Goal: Task Accomplishment & Management: Use online tool/utility

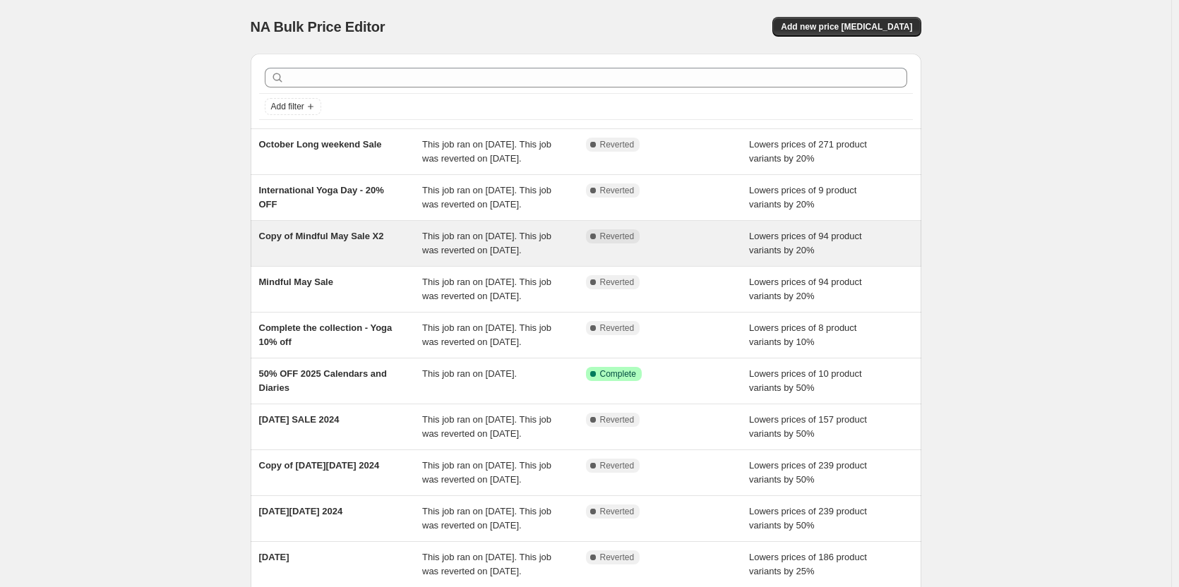
click at [346, 258] on div "Copy of Mindful May Sale X2" at bounding box center [341, 243] width 164 height 28
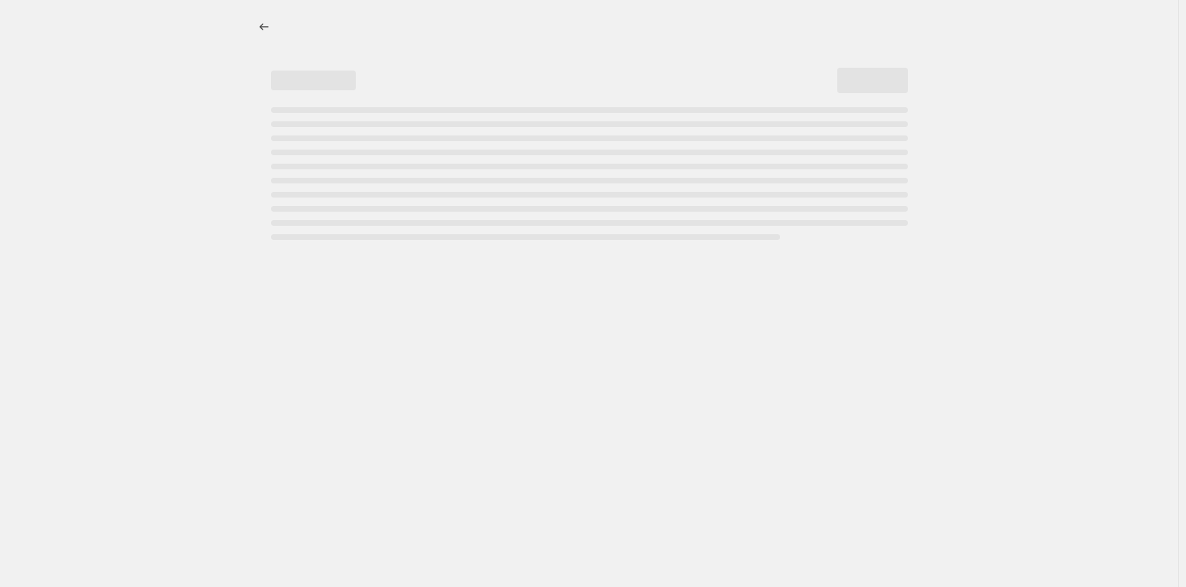
select select "percentage"
select select "collection"
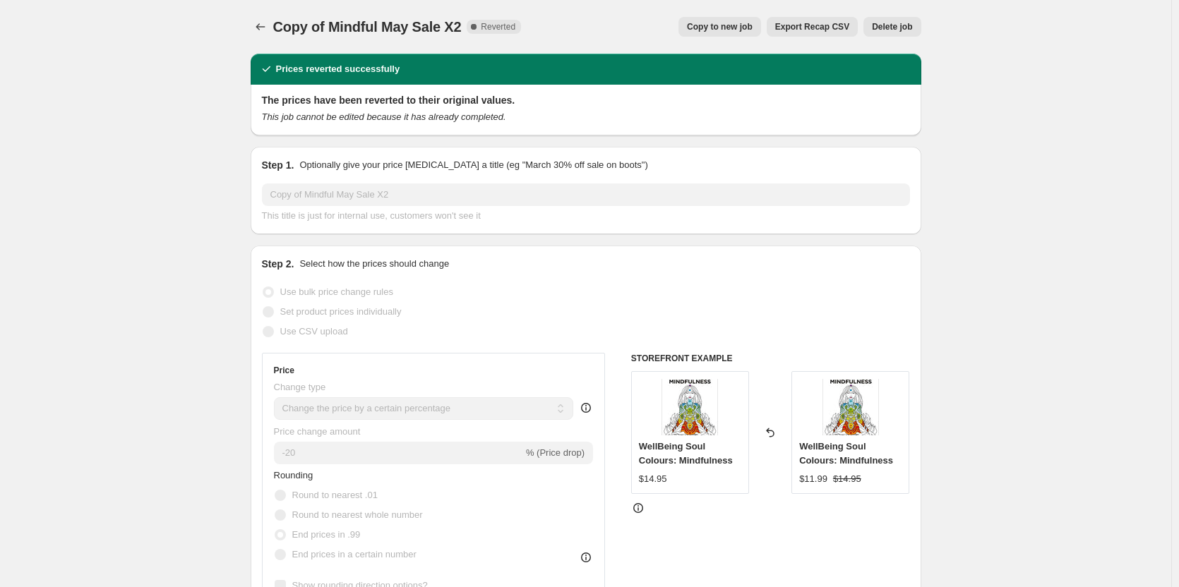
click at [738, 13] on div "Copy of Mindful May Sale X2. This page is ready Copy of Mindful May Sale X2 Com…" at bounding box center [586, 27] width 671 height 54
click at [738, 25] on span "Copy to new job" at bounding box center [720, 26] width 66 height 11
select select "percentage"
select select "collection"
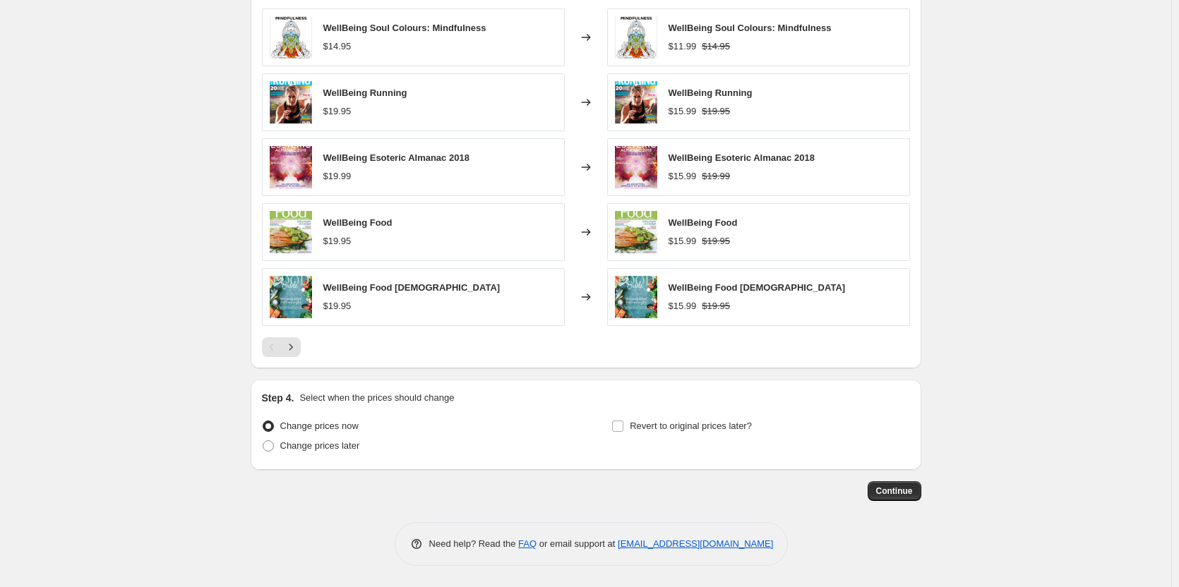
scroll to position [912, 0]
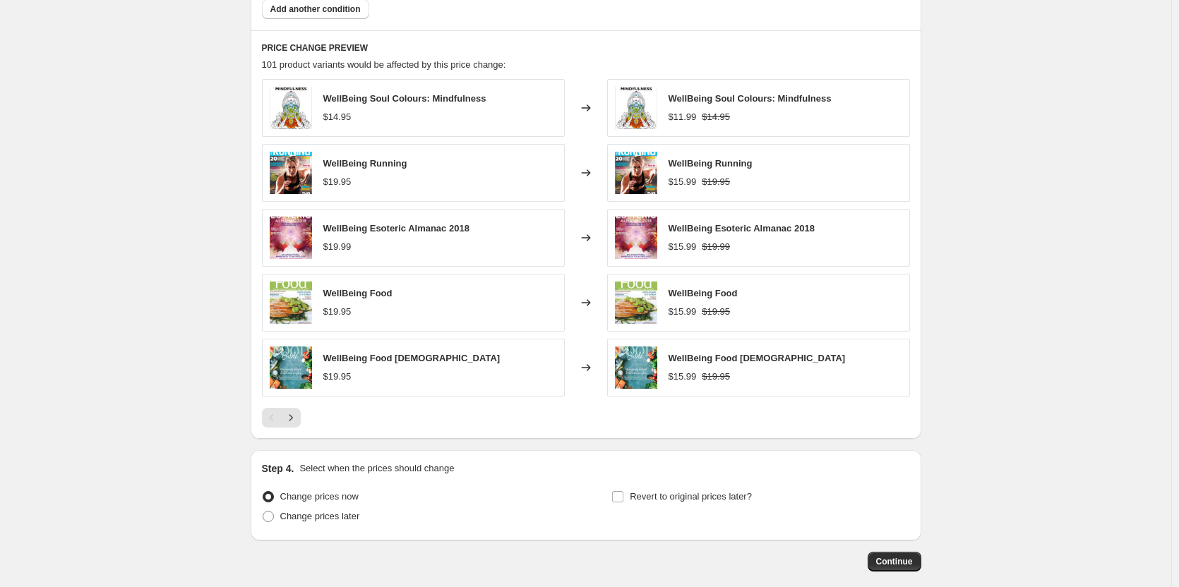
click at [305, 405] on div "WellBeing Soul Colours: Mindfulness $14.95 Changed to WellBeing Soul Colours: M…" at bounding box center [586, 253] width 648 height 349
click at [301, 416] on button "Next" at bounding box center [291, 418] width 20 height 20
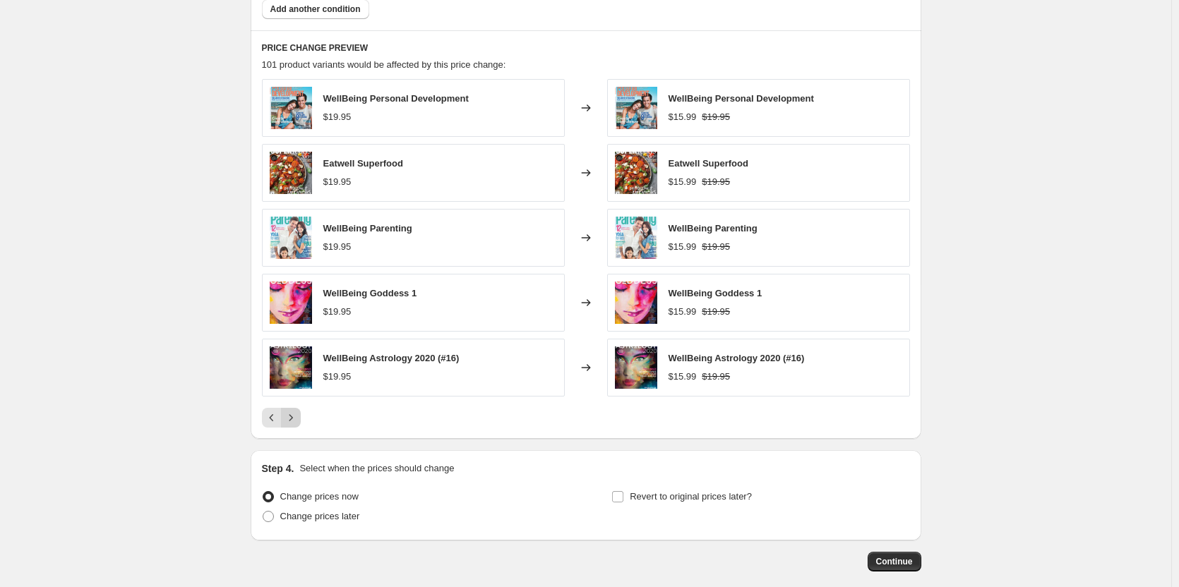
click at [297, 416] on icon "Next" at bounding box center [291, 418] width 14 height 14
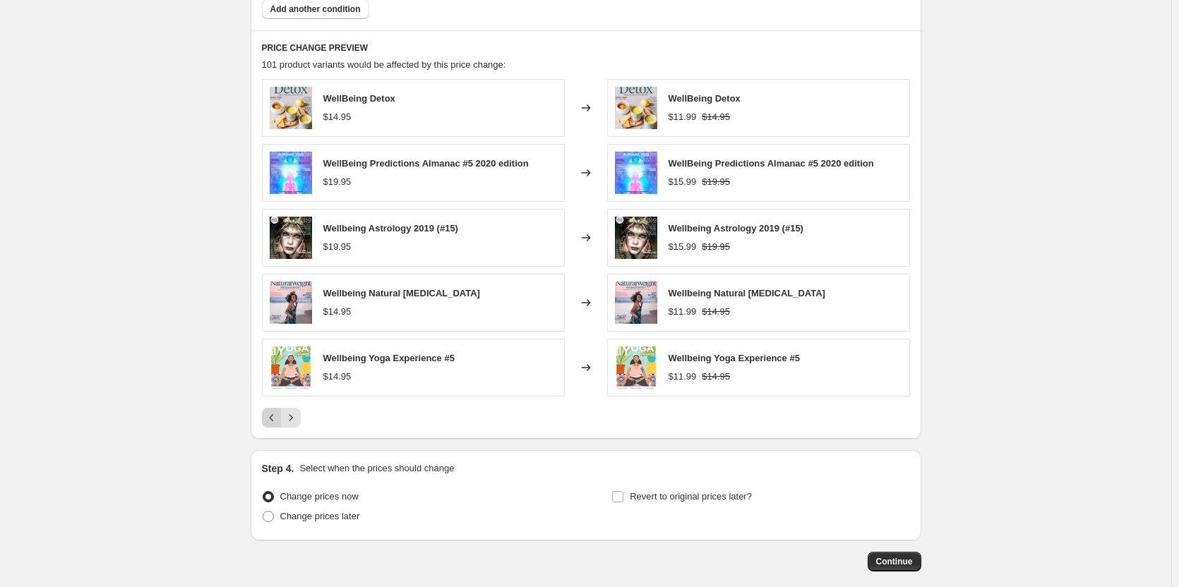
click at [270, 419] on icon "Previous" at bounding box center [272, 418] width 14 height 14
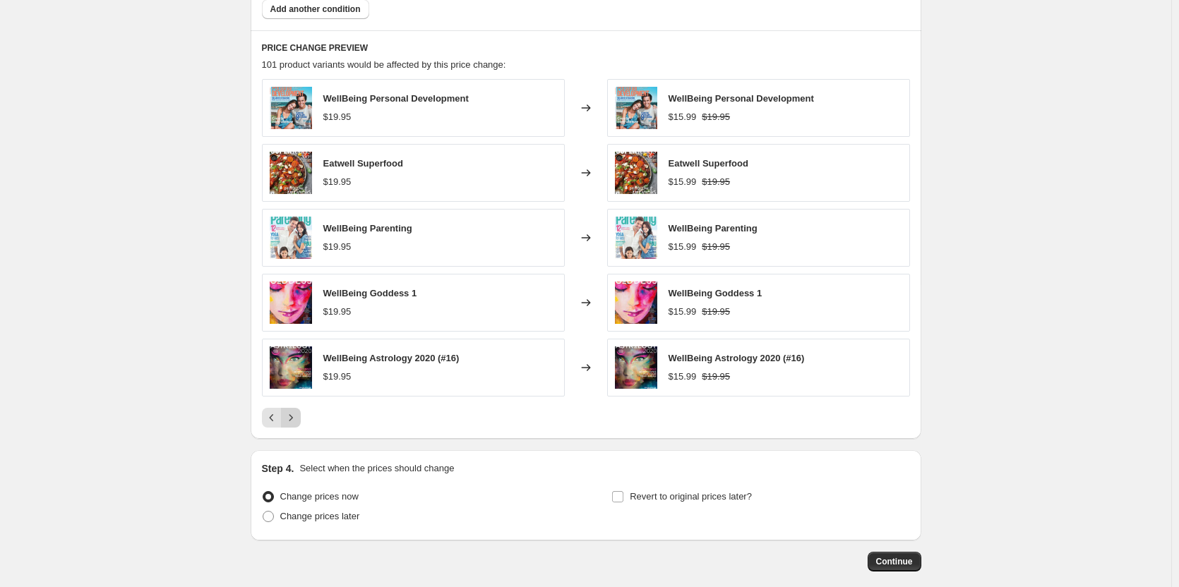
click at [301, 420] on button "Next" at bounding box center [291, 418] width 20 height 20
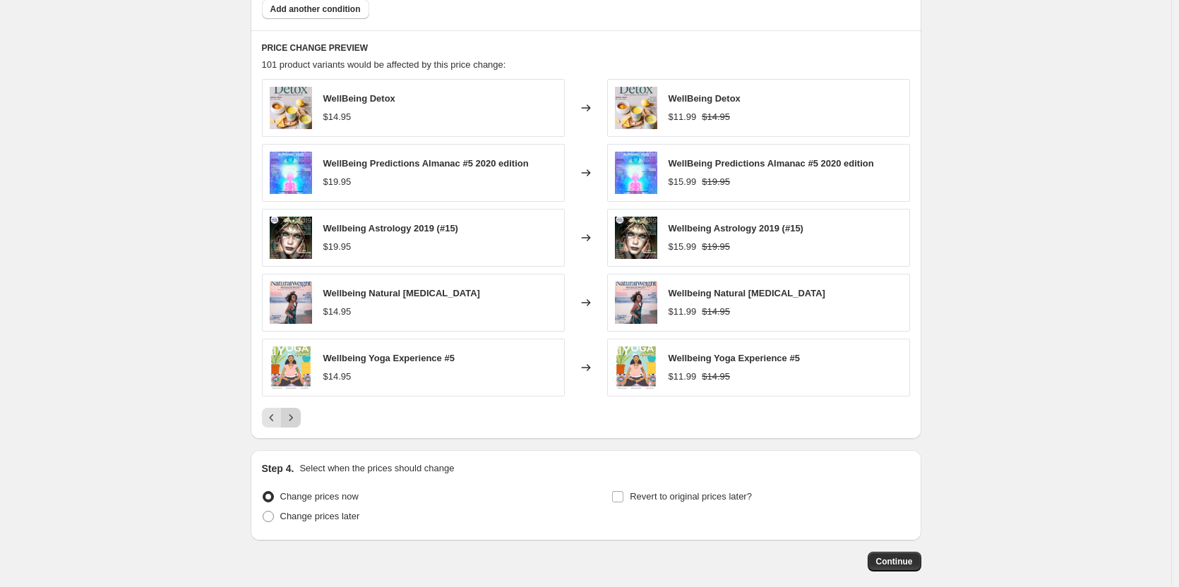
click at [301, 420] on button "Next" at bounding box center [291, 418] width 20 height 20
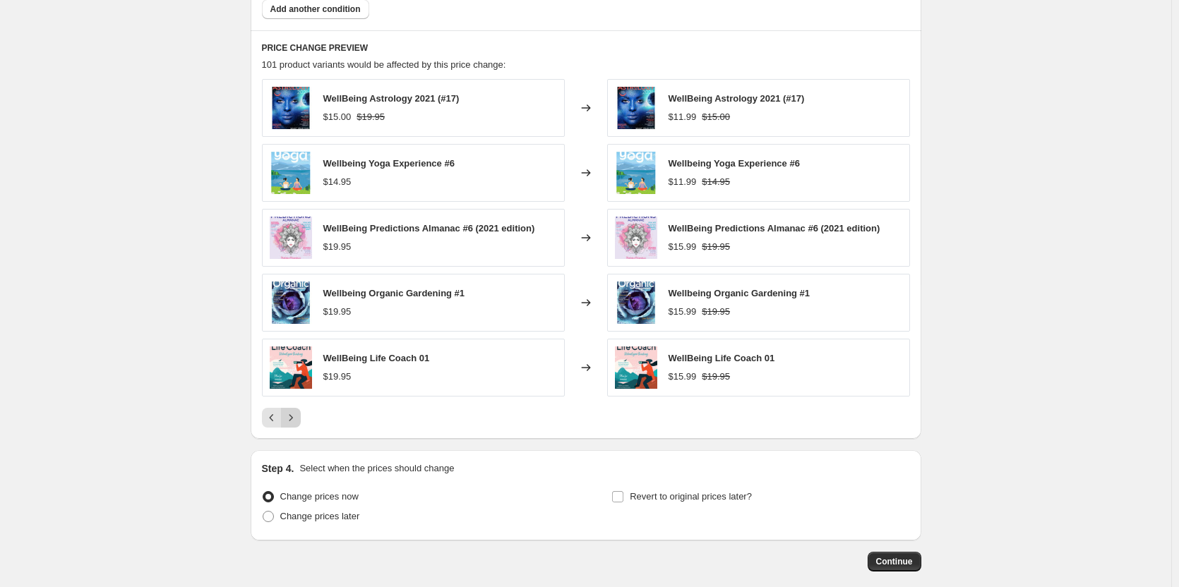
click at [301, 420] on button "Next" at bounding box center [291, 418] width 20 height 20
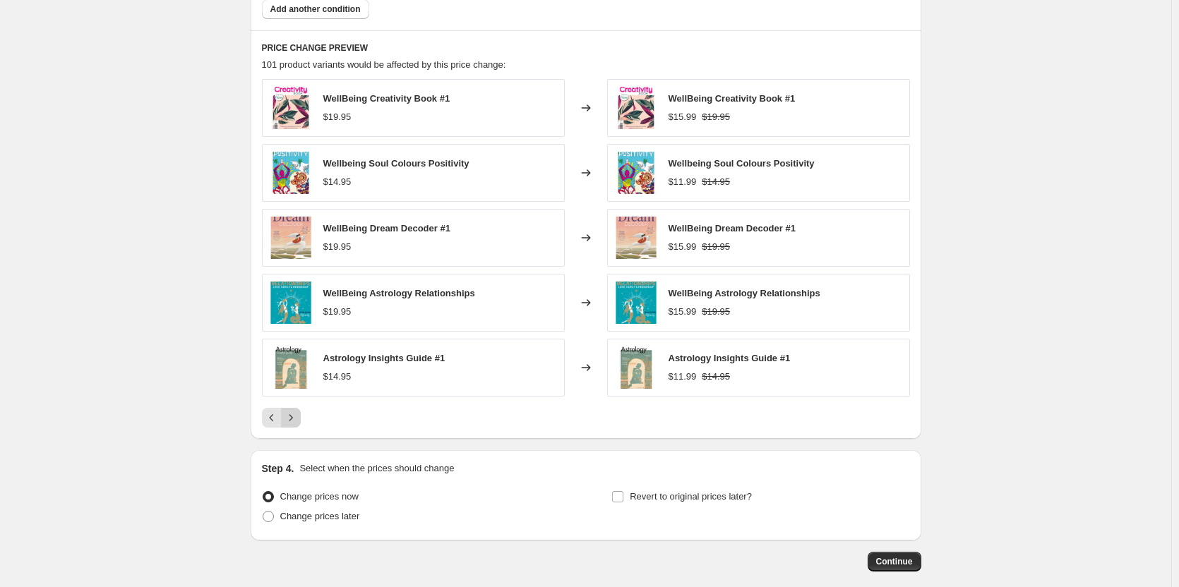
click at [301, 420] on button "Next" at bounding box center [291, 418] width 20 height 20
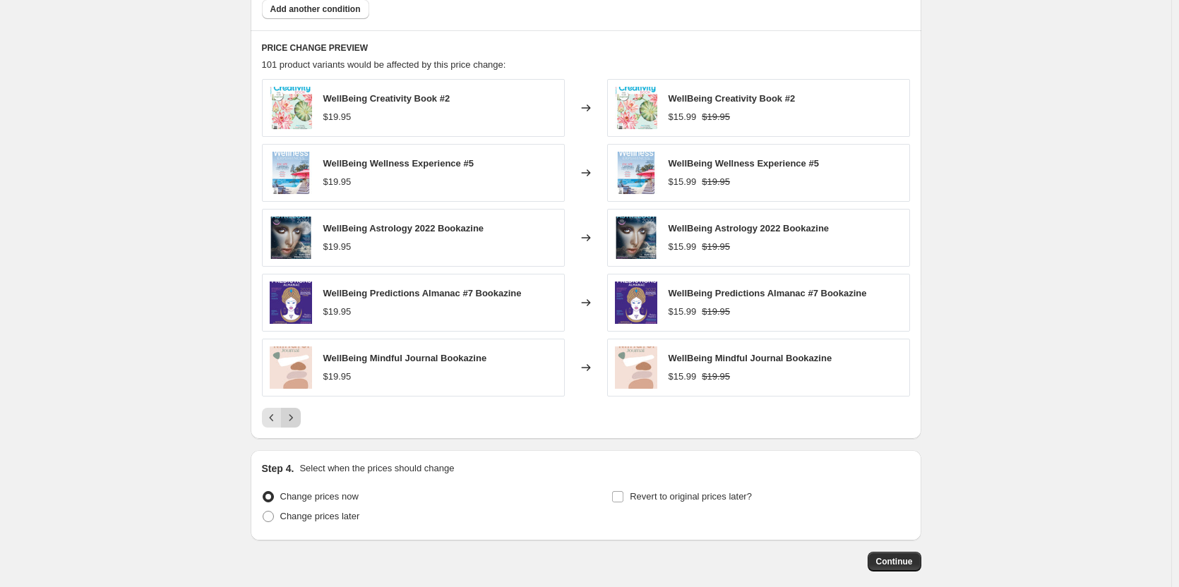
click at [301, 420] on button "Next" at bounding box center [291, 418] width 20 height 20
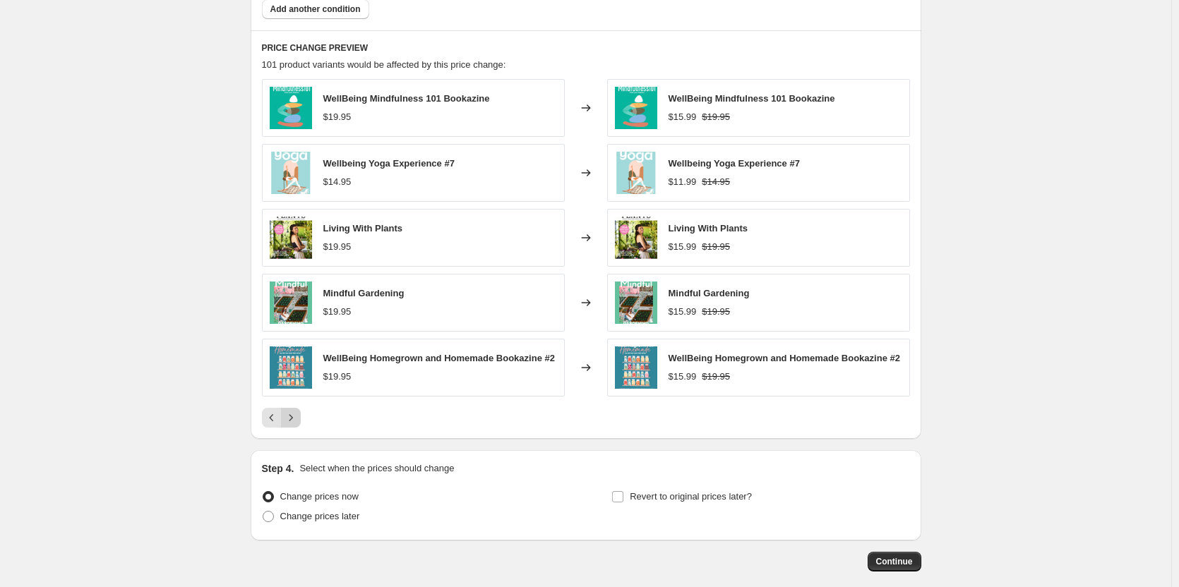
click at [301, 420] on button "Next" at bounding box center [291, 418] width 20 height 20
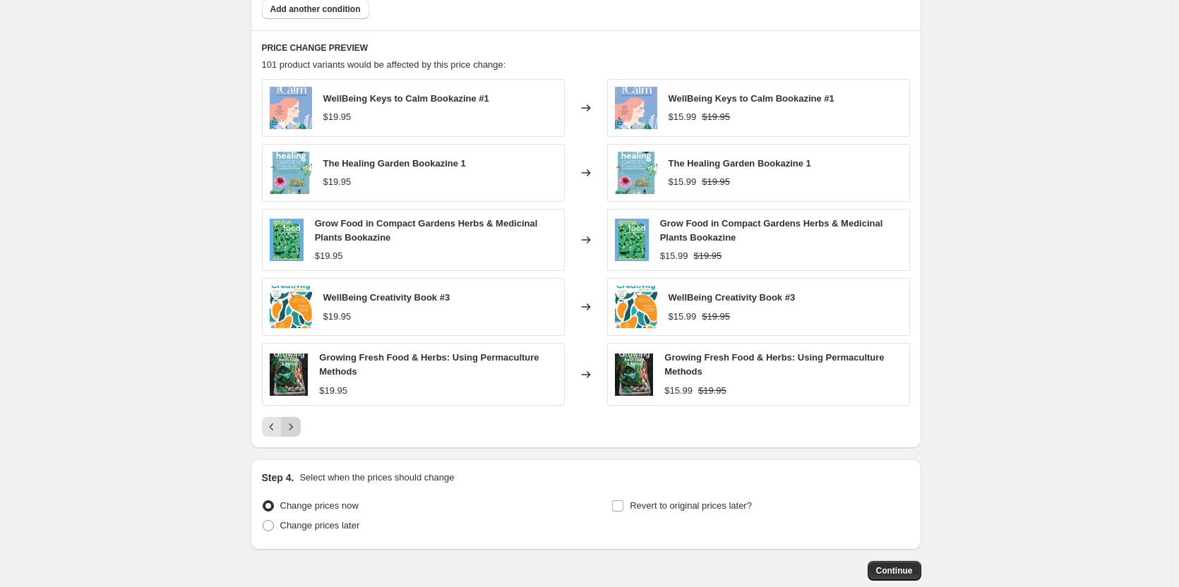
click at [301, 420] on button "Next" at bounding box center [291, 427] width 20 height 20
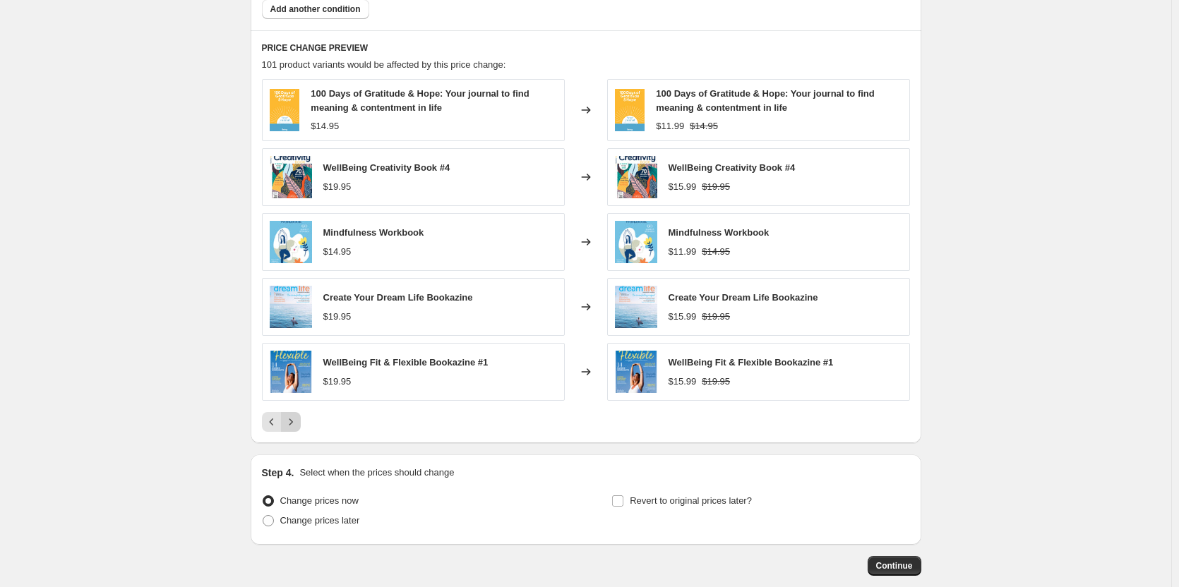
click at [301, 420] on button "Next" at bounding box center [291, 422] width 20 height 20
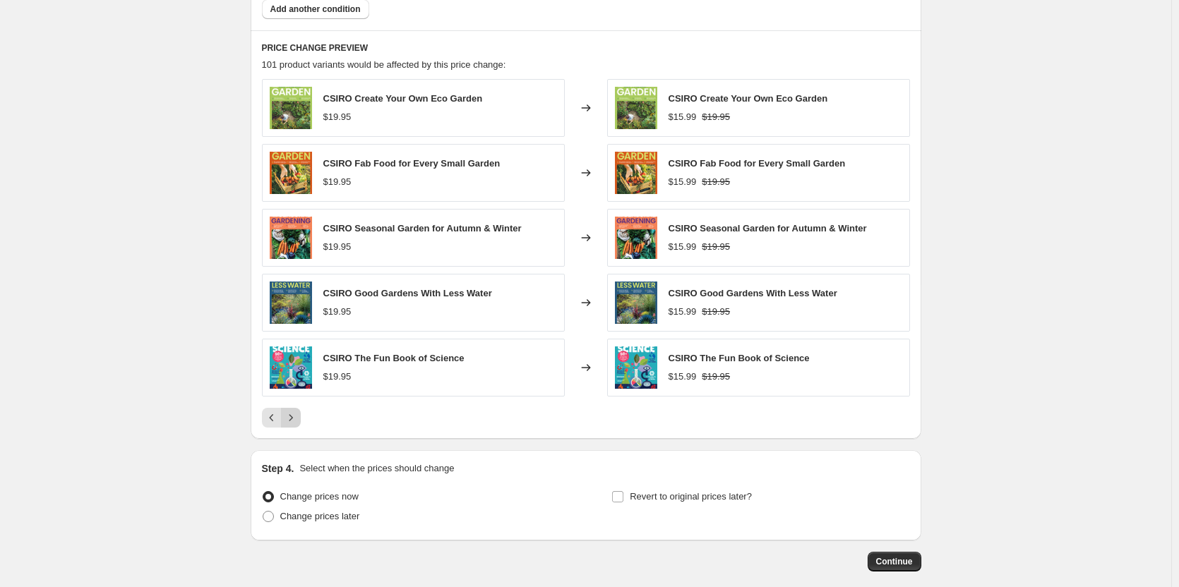
click at [301, 420] on button "Next" at bounding box center [291, 418] width 20 height 20
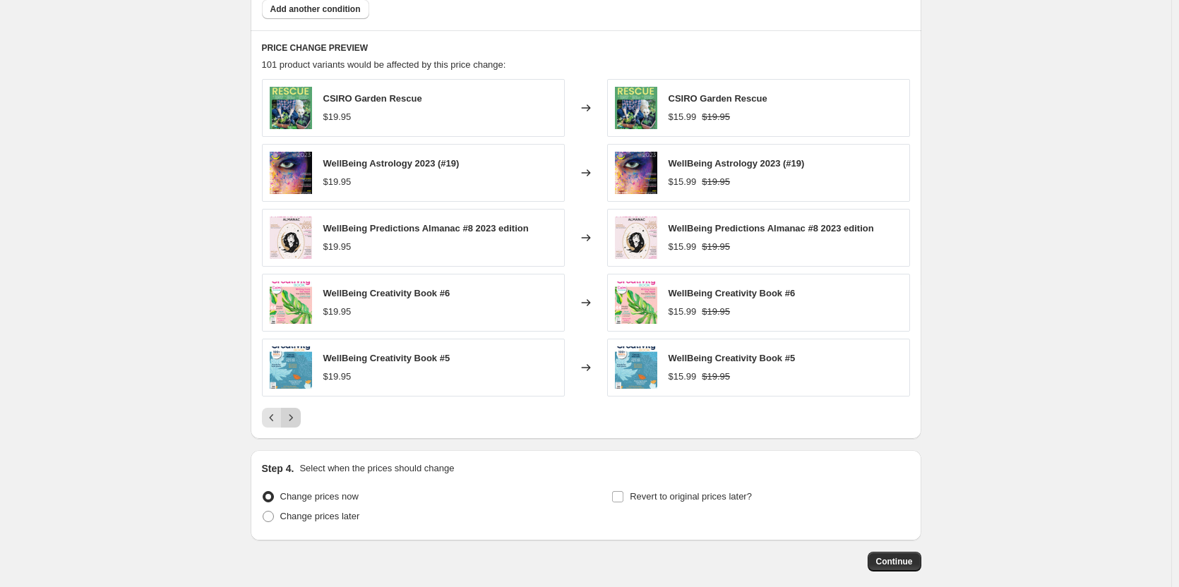
click at [301, 420] on button "Next" at bounding box center [291, 418] width 20 height 20
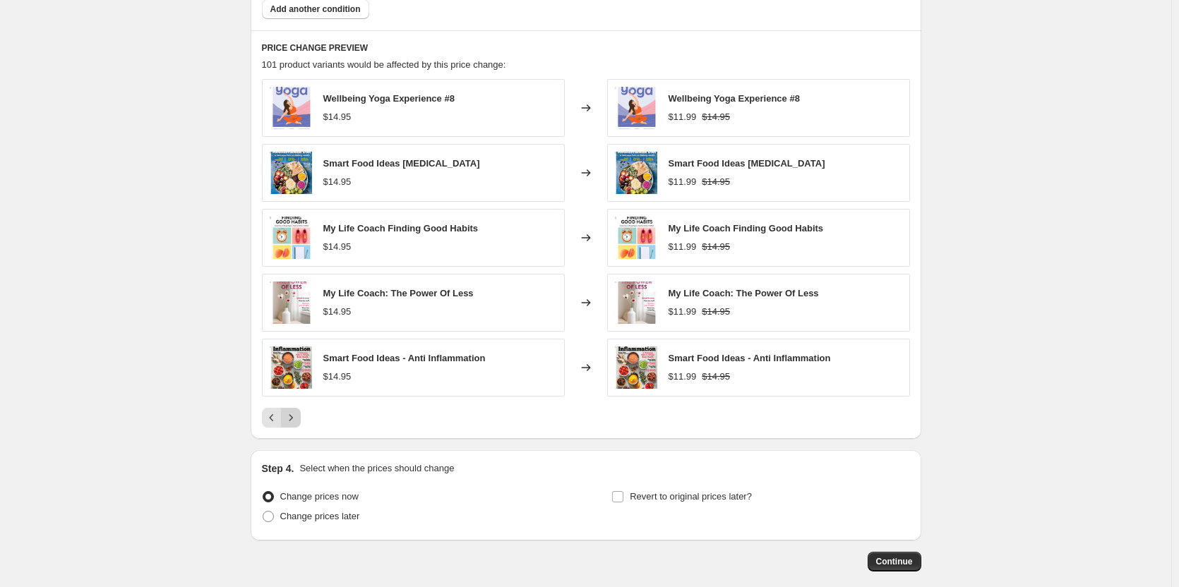
click at [301, 420] on button "Next" at bounding box center [291, 418] width 20 height 20
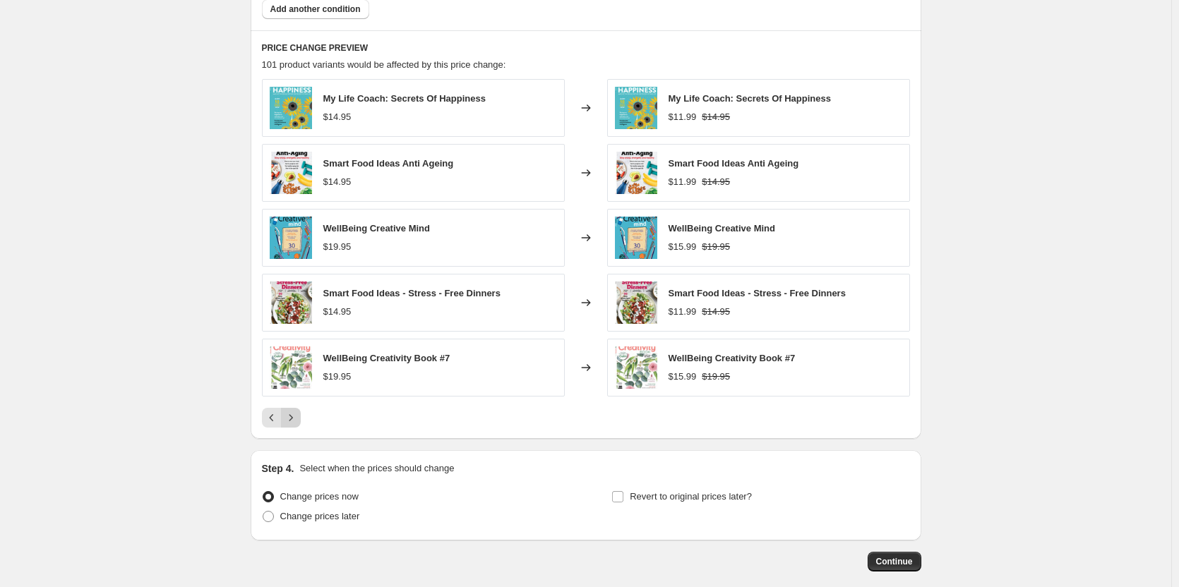
click at [301, 420] on button "Next" at bounding box center [291, 418] width 20 height 20
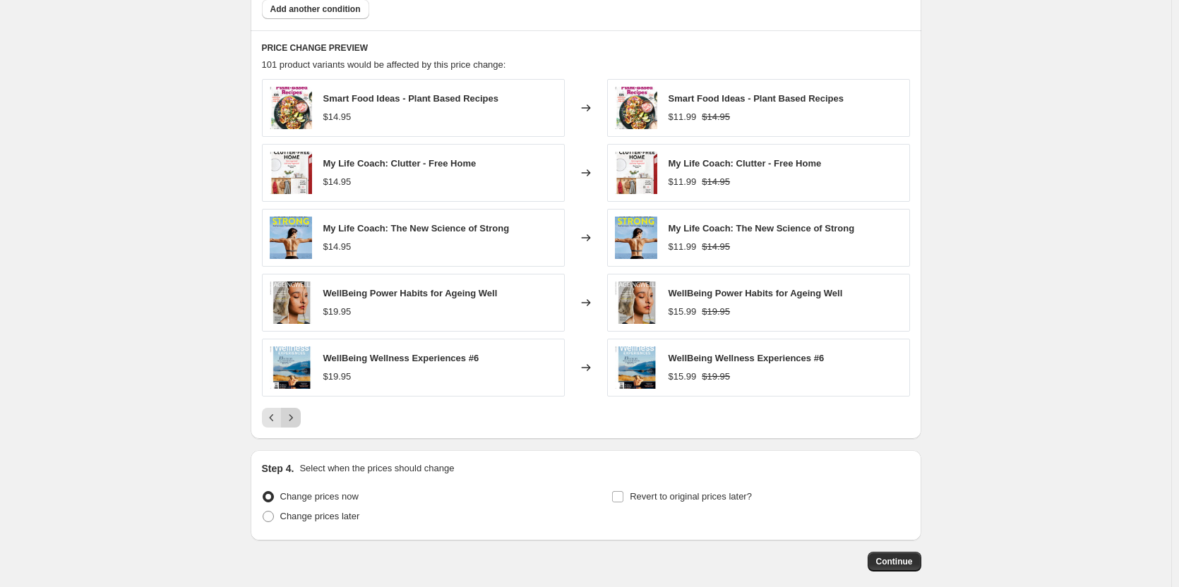
click at [301, 420] on button "Next" at bounding box center [291, 418] width 20 height 20
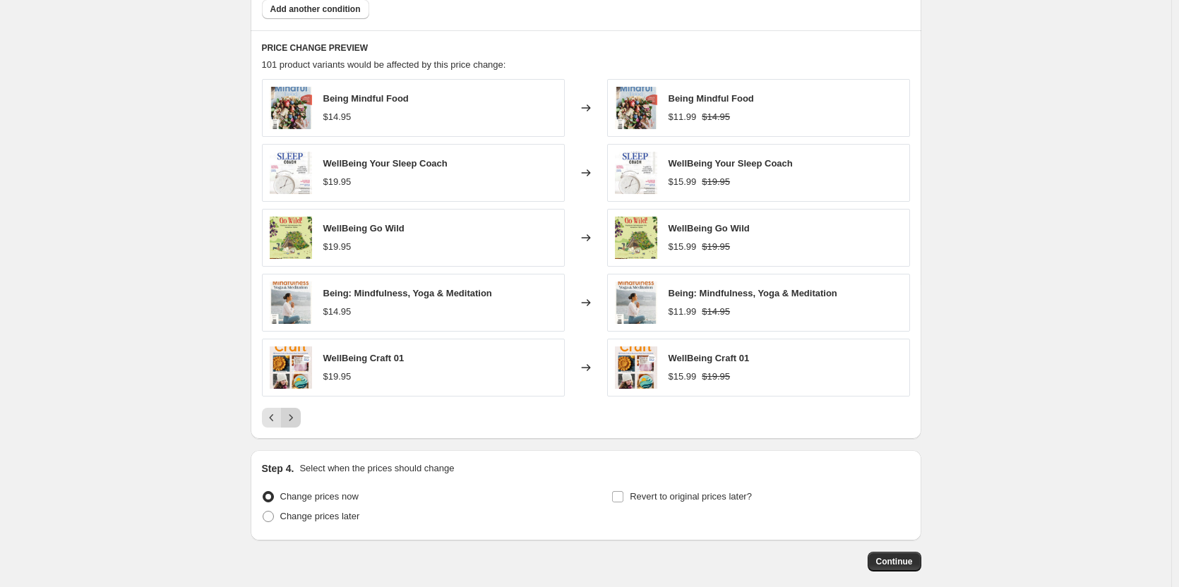
click at [301, 420] on button "Next" at bounding box center [291, 418] width 20 height 20
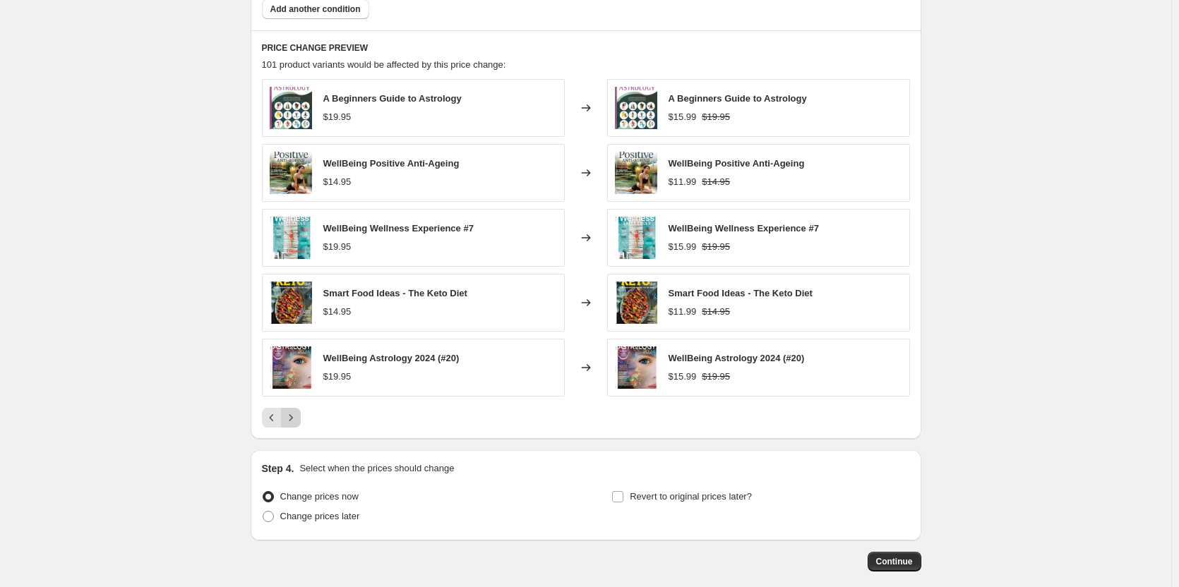
click at [301, 420] on button "Next" at bounding box center [291, 418] width 20 height 20
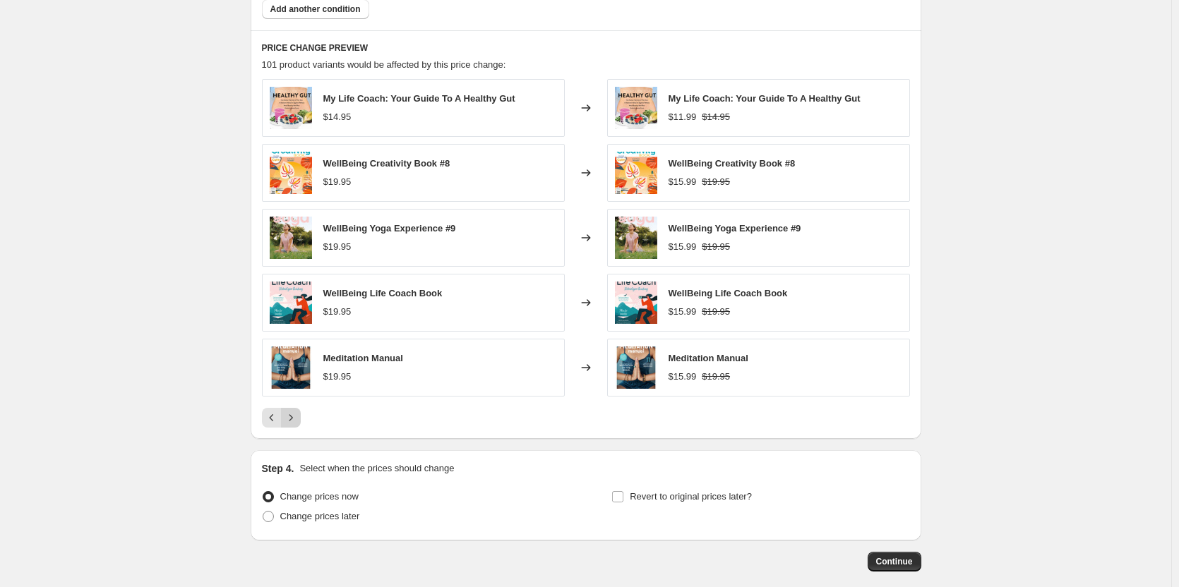
click at [298, 419] on icon "Next" at bounding box center [291, 418] width 14 height 14
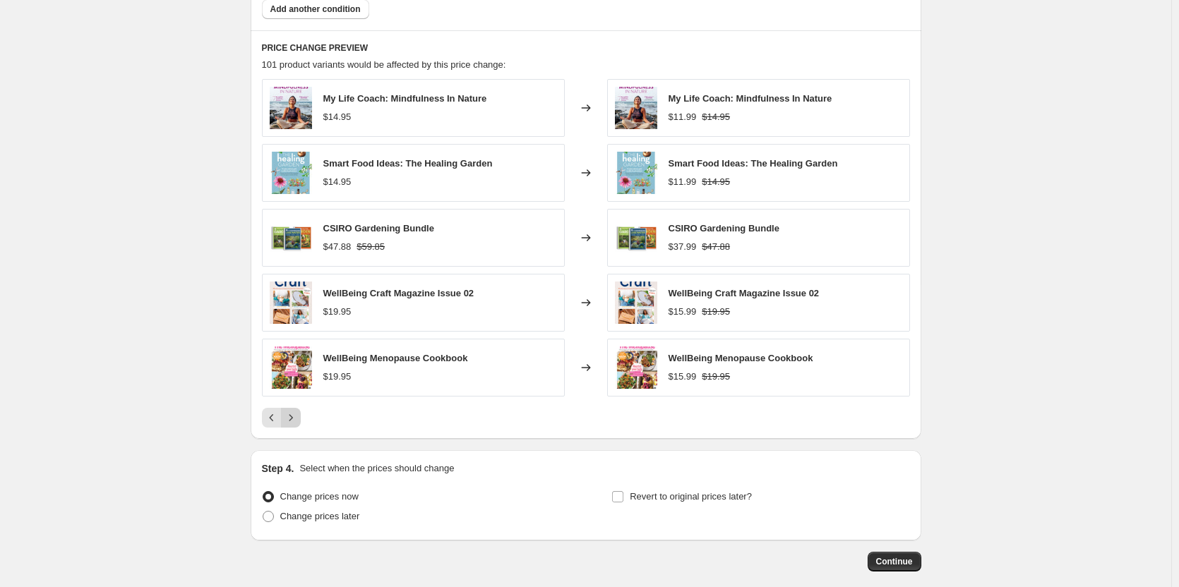
click at [298, 419] on icon "Next" at bounding box center [291, 418] width 14 height 14
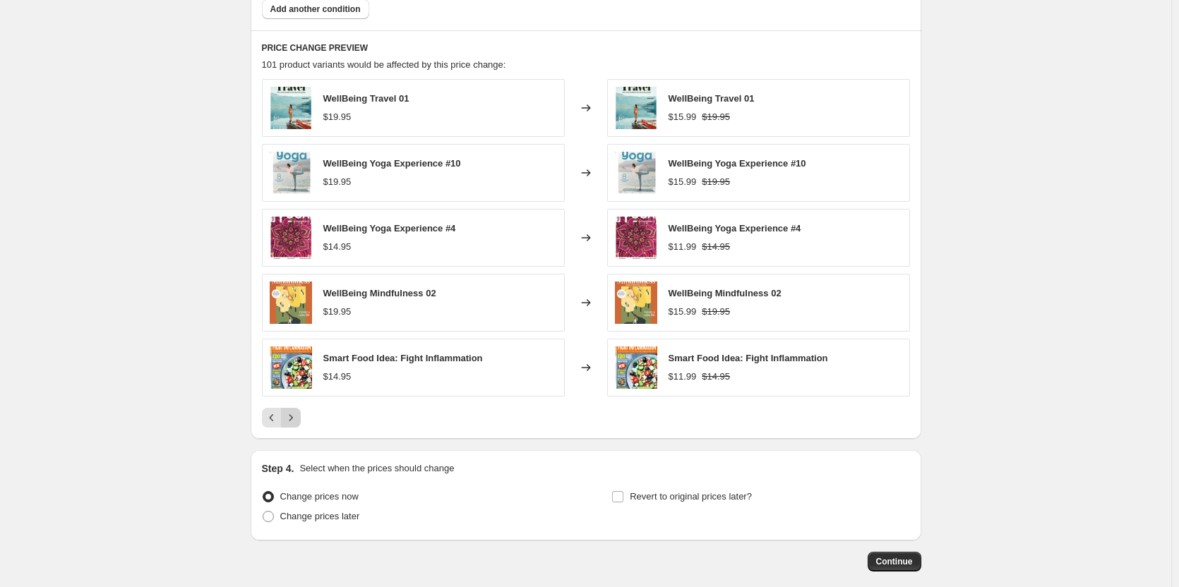
click at [298, 419] on icon "Next" at bounding box center [291, 418] width 14 height 14
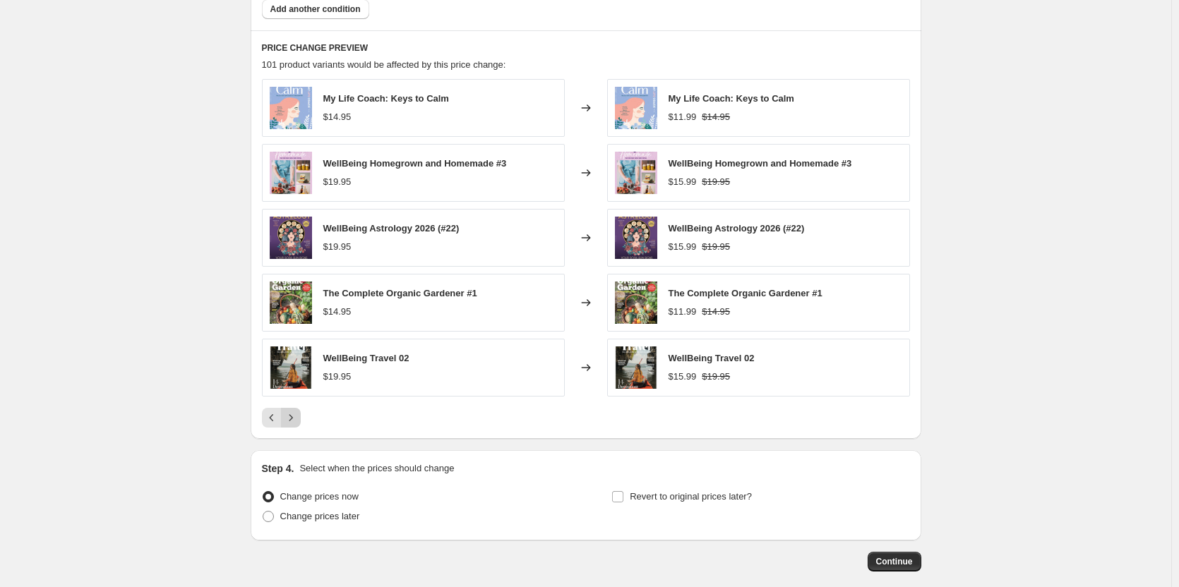
click at [298, 420] on icon "Next" at bounding box center [291, 418] width 14 height 14
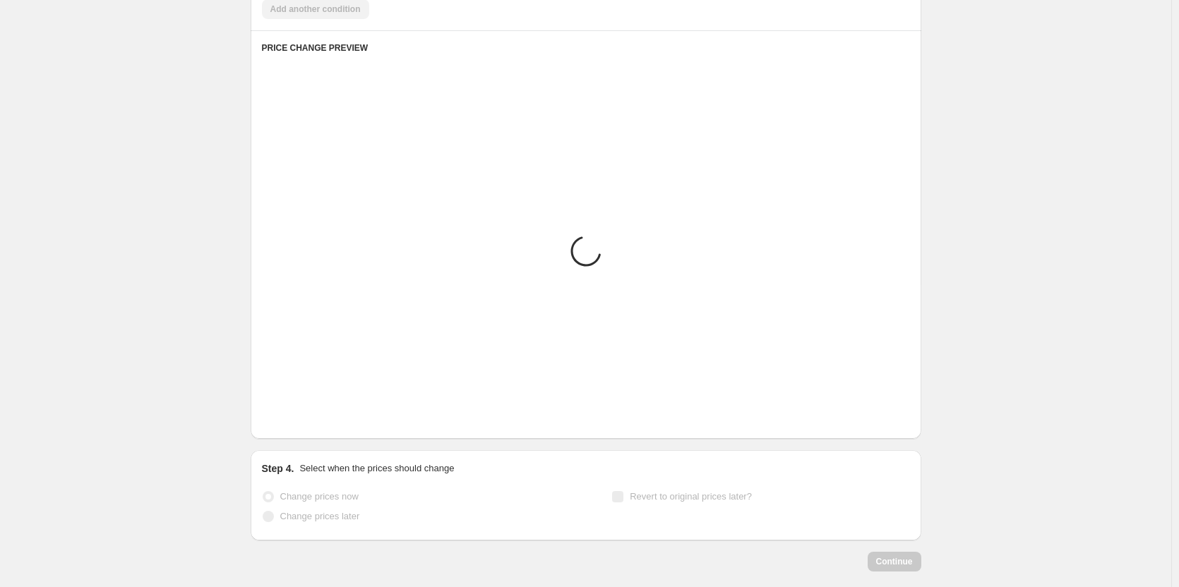
scroll to position [723, 0]
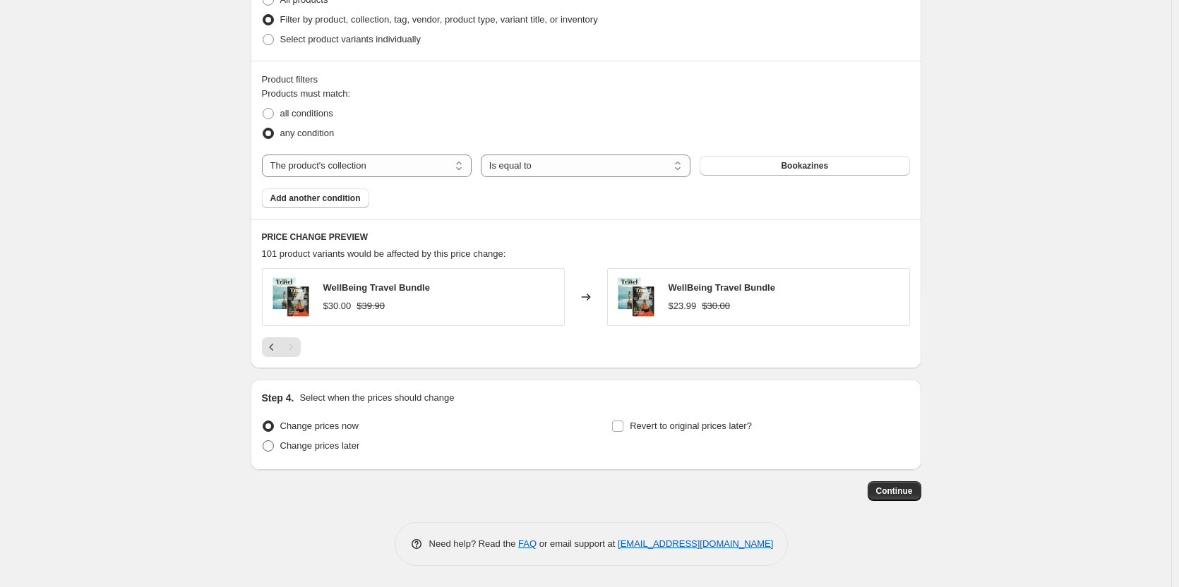
click at [322, 443] on span "Change prices later" at bounding box center [320, 445] width 80 height 11
click at [263, 441] on input "Change prices later" at bounding box center [263, 440] width 1 height 1
radio input "true"
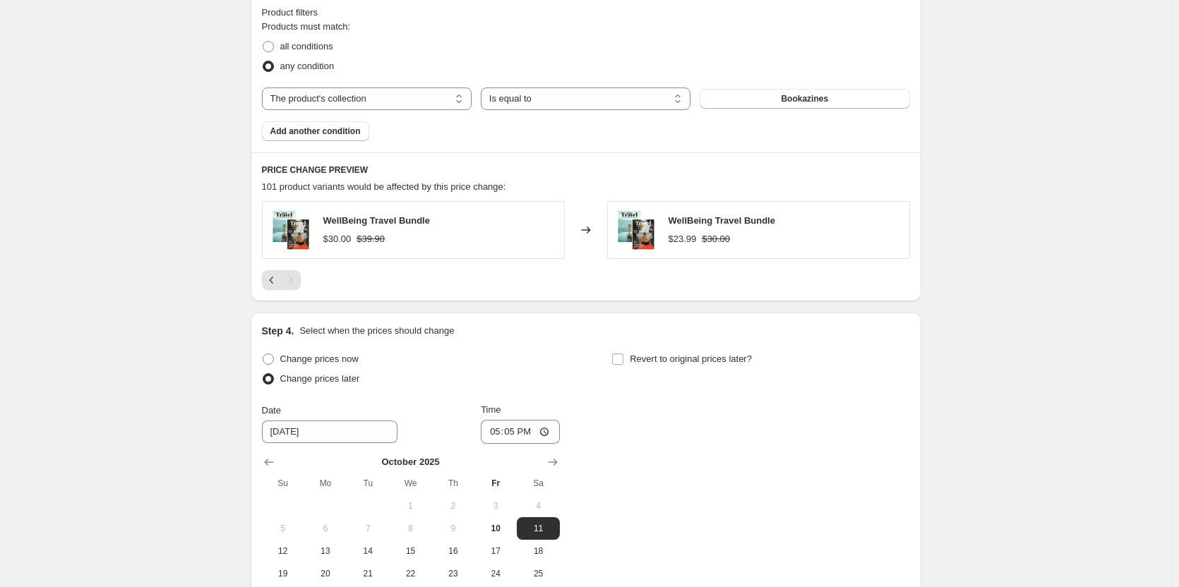
scroll to position [864, 0]
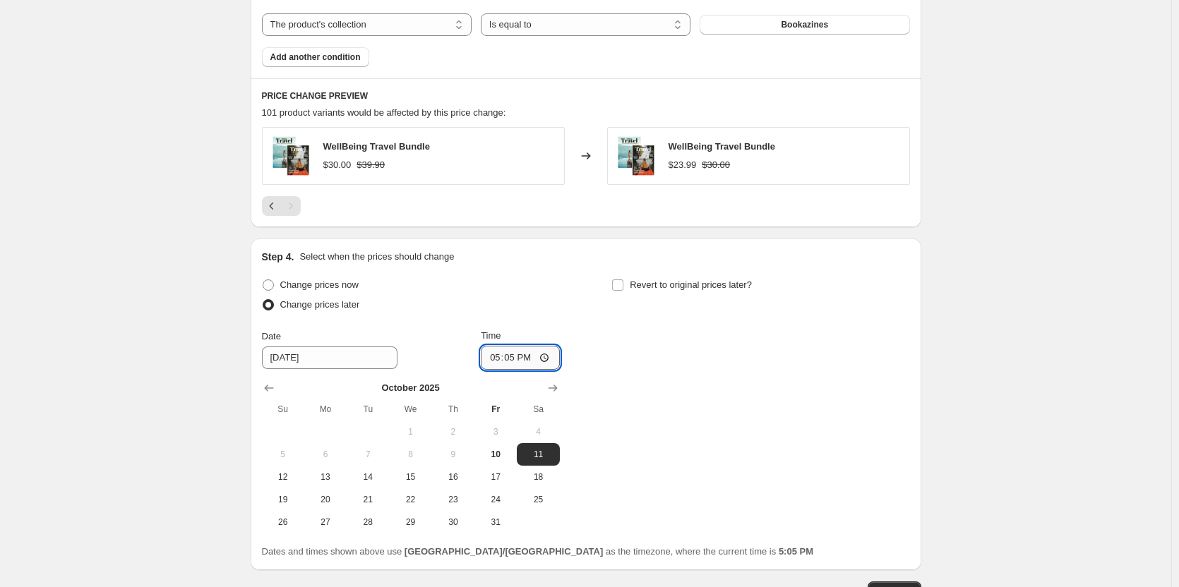
click at [515, 356] on input "17:05" at bounding box center [520, 358] width 79 height 24
click at [493, 358] on input "17:05" at bounding box center [520, 358] width 79 height 24
type input "19:00"
click at [746, 417] on div "Change prices now Change prices later Date 10/11/2025 Time 19:00 October 2025 S…" at bounding box center [586, 404] width 648 height 258
click at [616, 286] on input "Revert to original prices later?" at bounding box center [617, 285] width 11 height 11
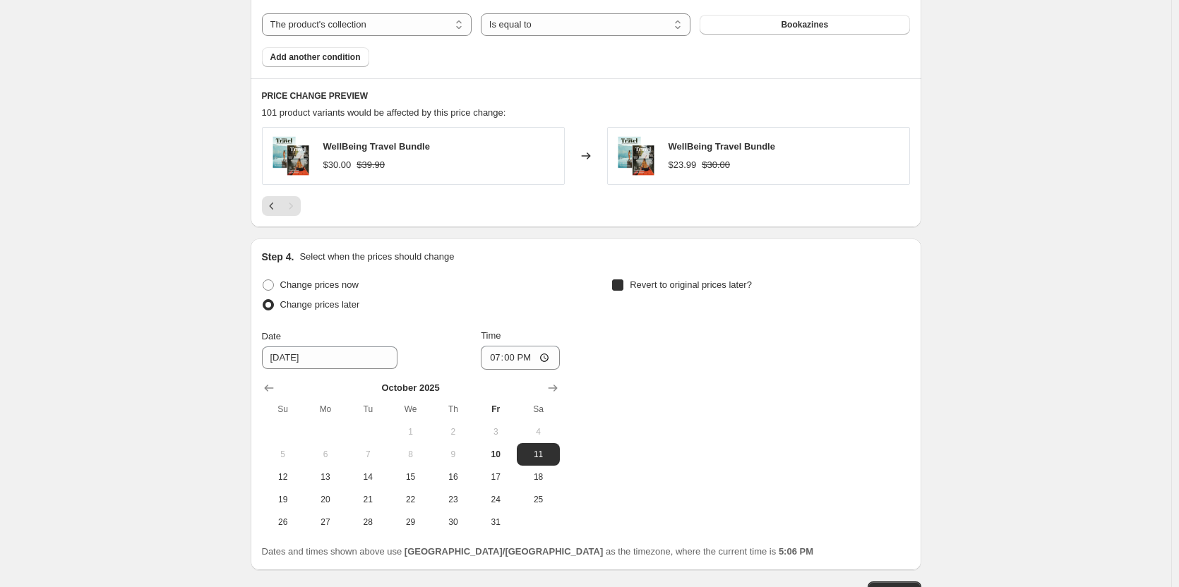
checkbox input "true"
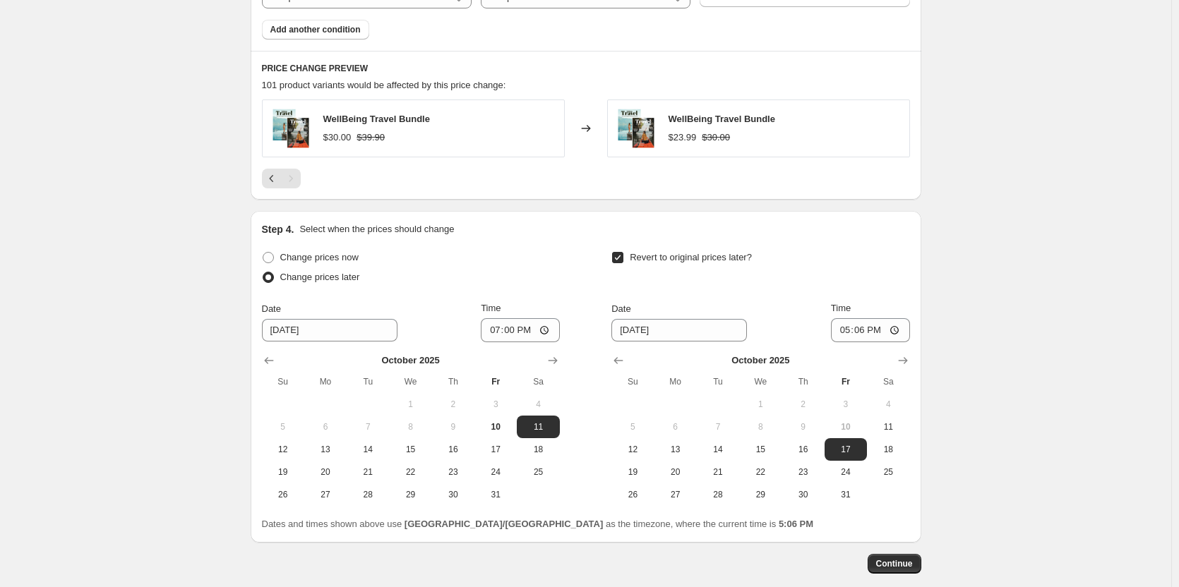
scroll to position [964, 0]
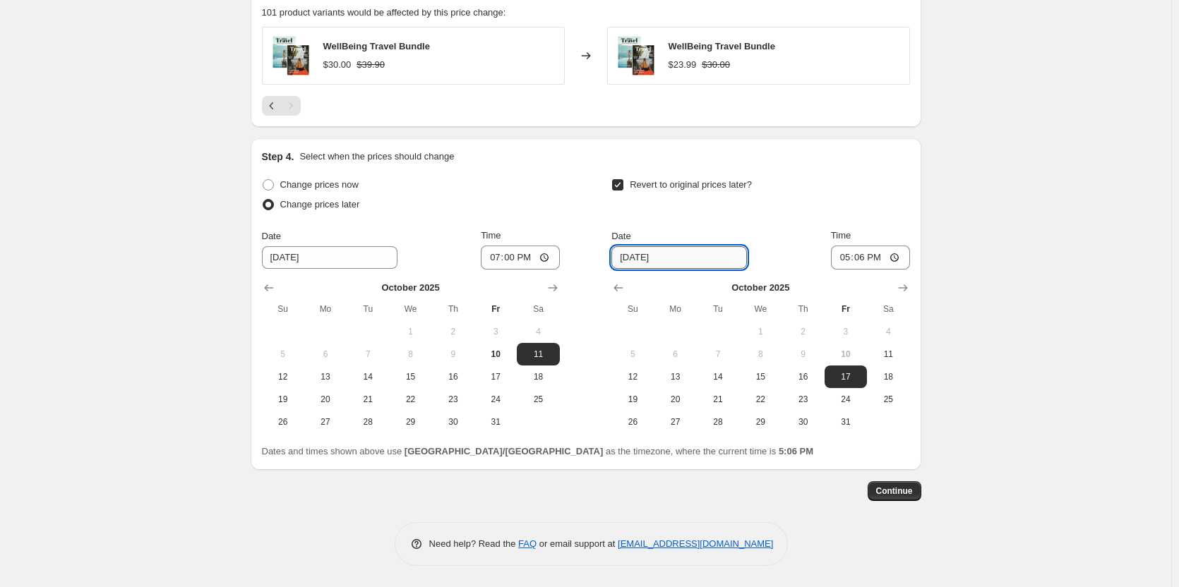
click at [679, 252] on input "10/17/2025" at bounding box center [679, 257] width 136 height 23
click at [634, 380] on span "12" at bounding box center [632, 376] width 31 height 11
type input "10/12/2025"
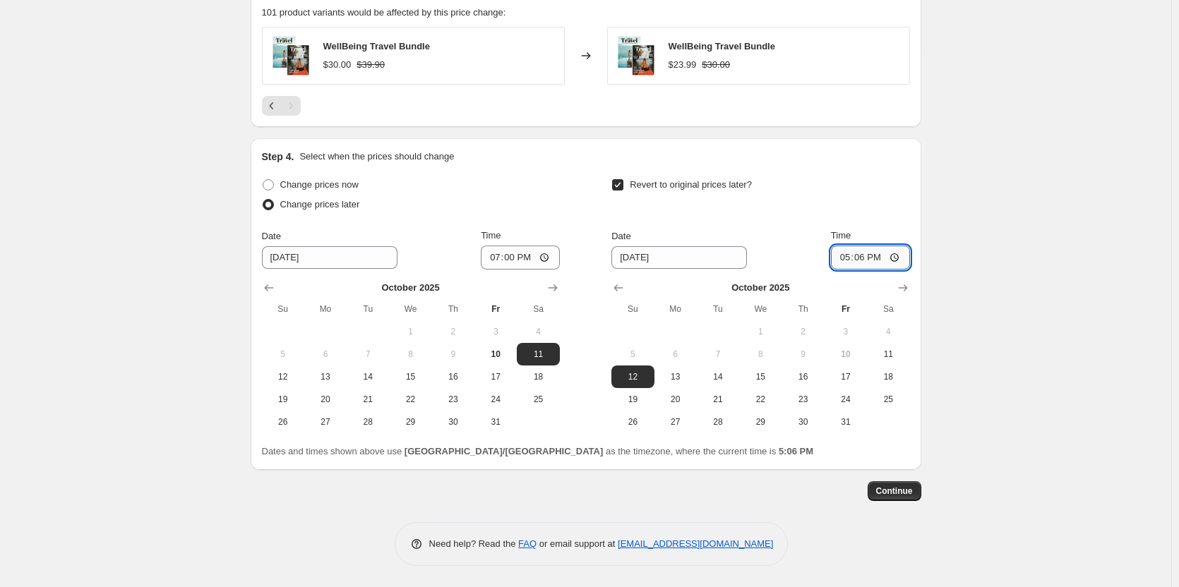
click at [846, 260] on input "17:06" at bounding box center [870, 258] width 79 height 24
type input "23:59"
click at [898, 486] on span "Continue" at bounding box center [894, 491] width 37 height 11
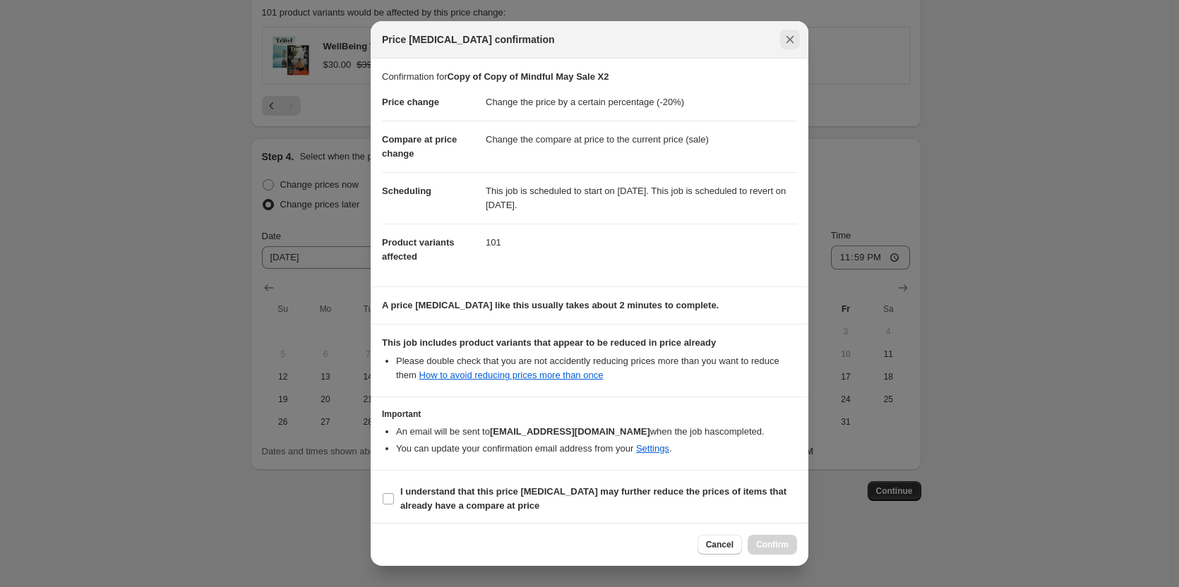
click at [789, 37] on icon "Close" at bounding box center [790, 39] width 14 height 14
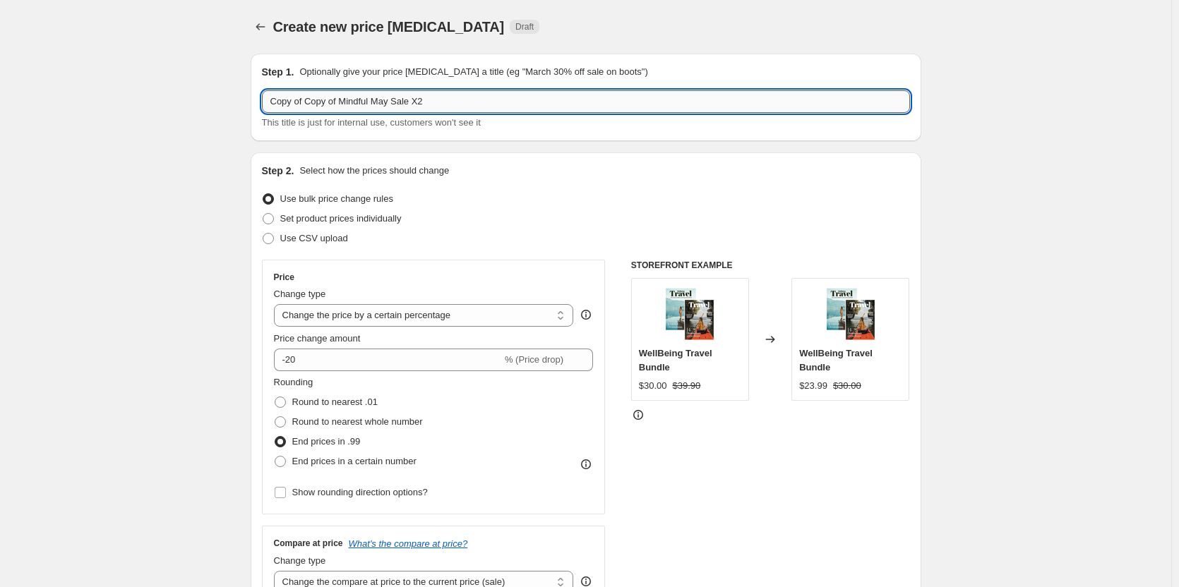
click at [467, 94] on input "Copy of Copy of Mindful May Sale X2" at bounding box center [586, 101] width 648 height 23
click at [465, 92] on input "Copy of Copy of Mindful May Sale X2" at bounding box center [586, 101] width 648 height 23
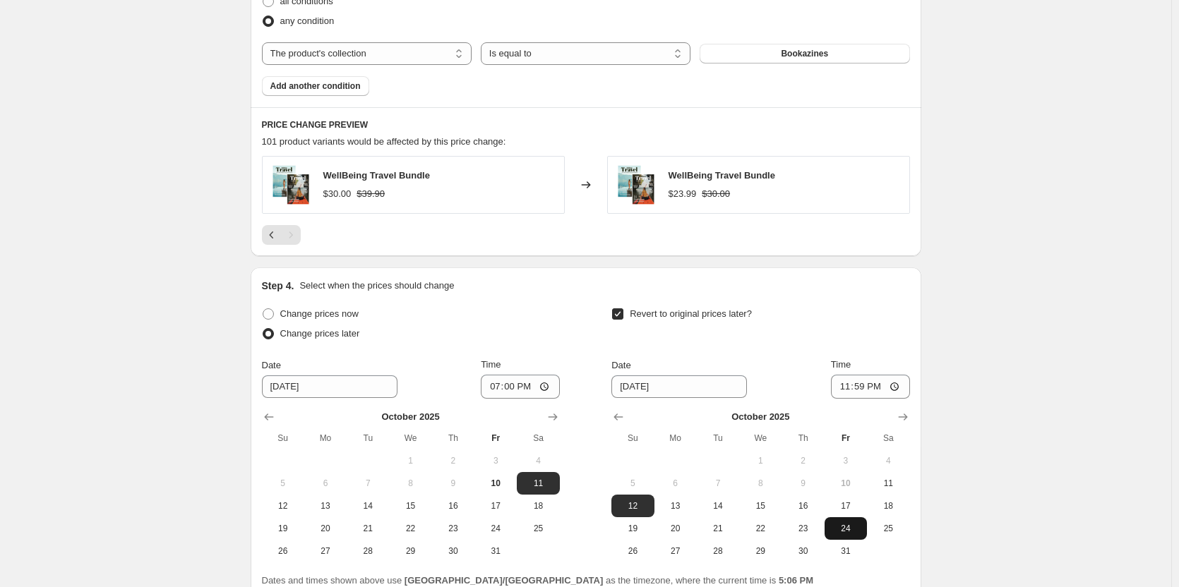
scroll to position [964, 0]
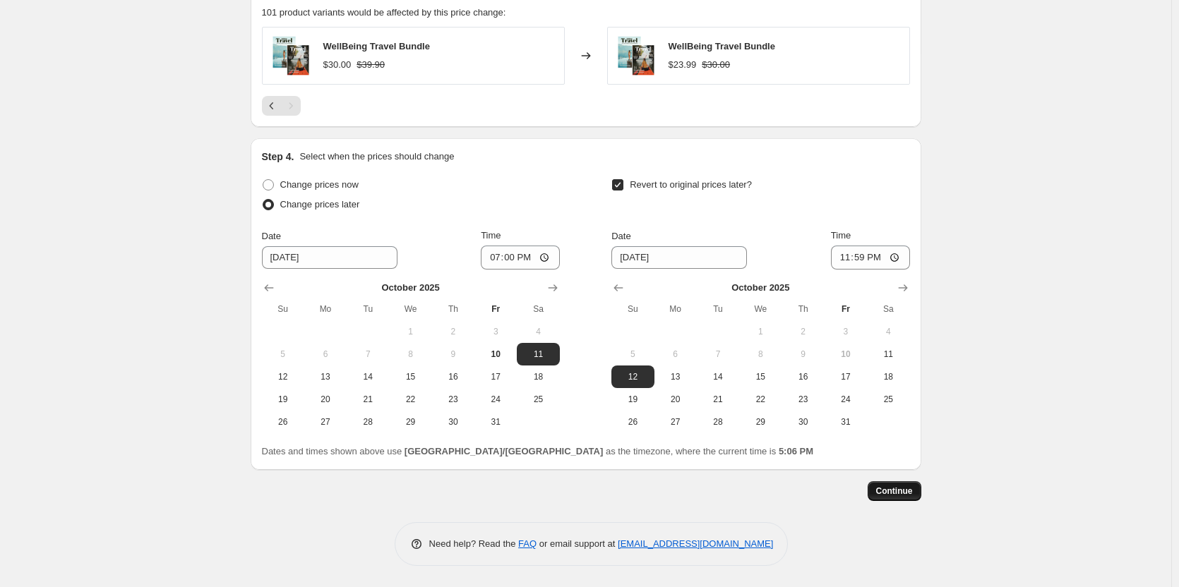
type input "Mental Health Day Sale 2025"
click at [916, 490] on button "Continue" at bounding box center [895, 491] width 54 height 20
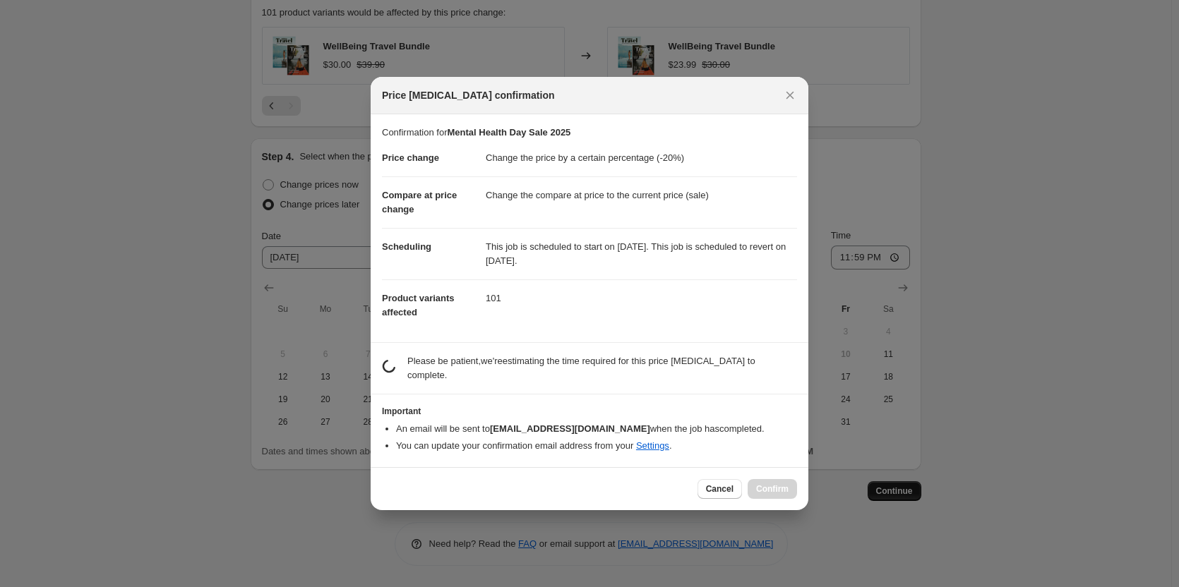
scroll to position [0, 0]
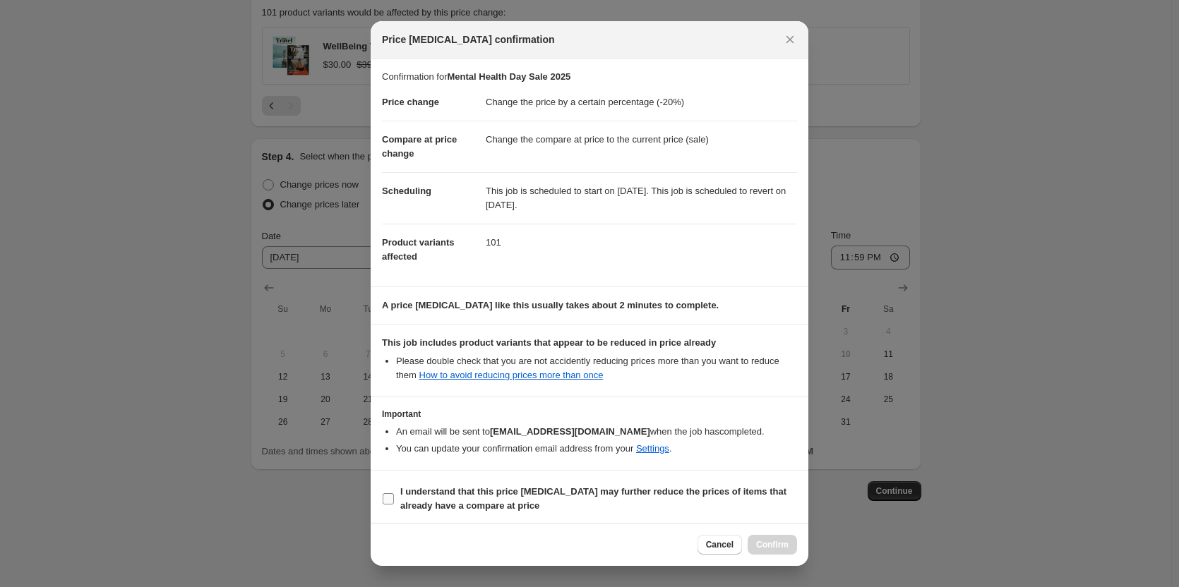
click at [386, 504] on input "I understand that this price change job may further reduce the prices of items …" at bounding box center [388, 498] width 11 height 11
checkbox input "true"
click at [779, 537] on button "Confirm" at bounding box center [772, 545] width 49 height 20
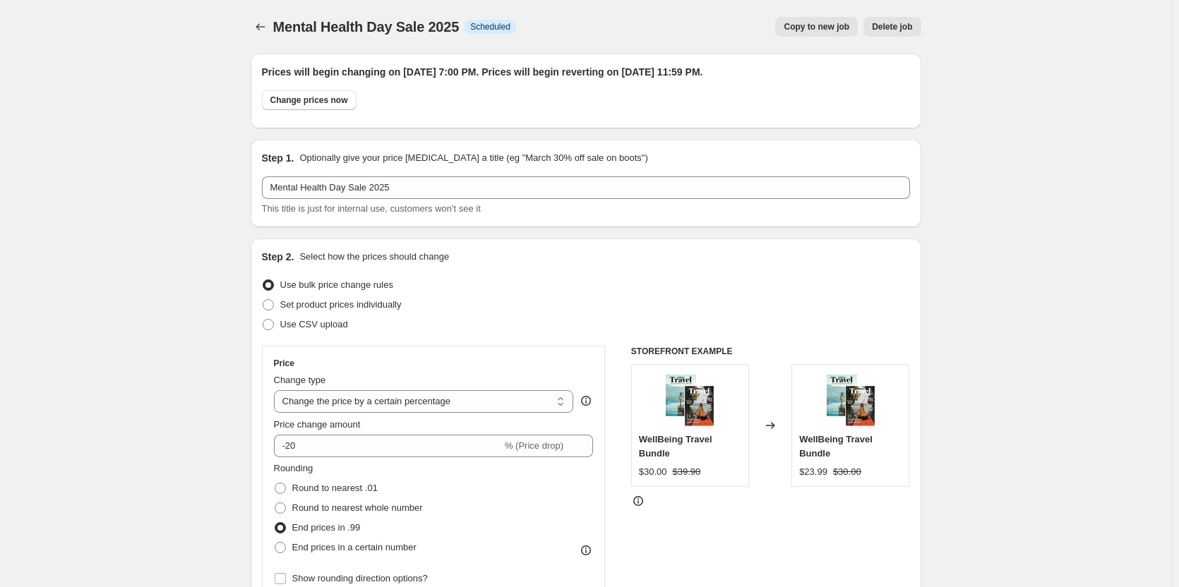
scroll to position [964, 0]
